Goal: Find specific page/section: Find specific page/section

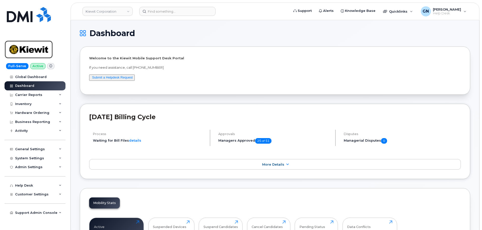
click at [30, 57] on link at bounding box center [29, 49] width 48 height 18
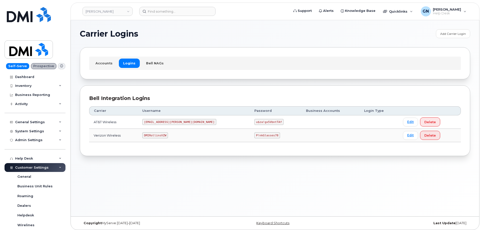
click at [161, 135] on code "DMIRollinsVZW" at bounding box center [155, 135] width 26 height 6
copy code "DMIRollinsVZW"
click at [255, 135] on code "P!nkGlasses78" at bounding box center [268, 135] width 26 height 6
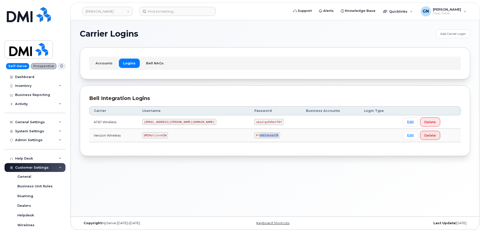
click at [255, 135] on code "P!nkGlasses78" at bounding box center [268, 135] width 26 height 6
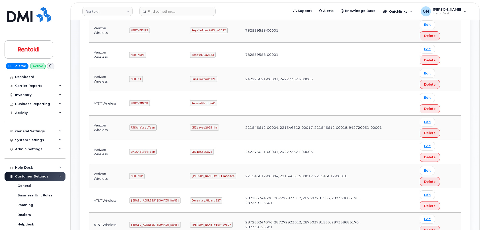
scroll to position [126, 0]
copy code "mSRTK2"
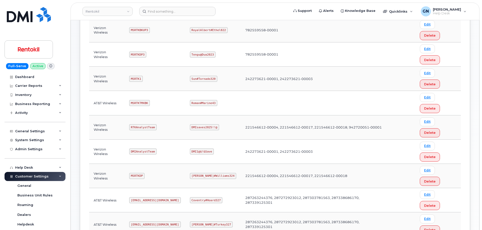
copy code "Maud#Earthquake203"
